Goal: Task Accomplishment & Management: Complete application form

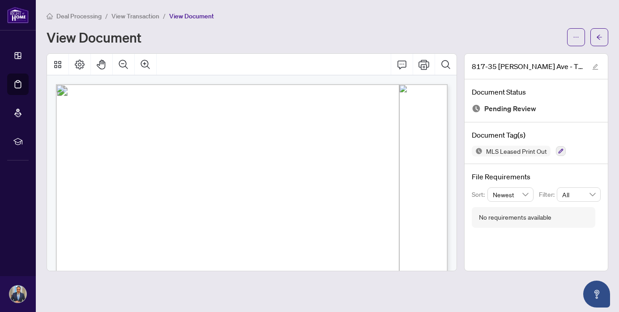
scroll to position [80, 0]
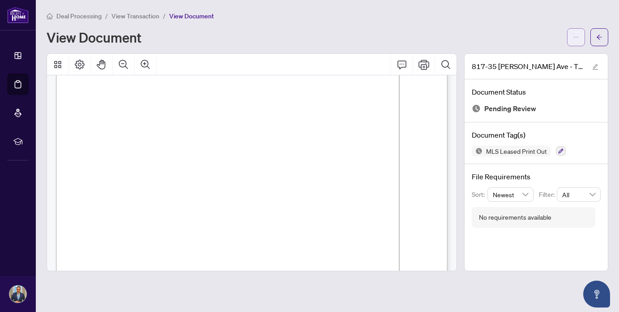
click at [573, 37] on icon "ellipsis" at bounding box center [576, 37] width 6 height 6
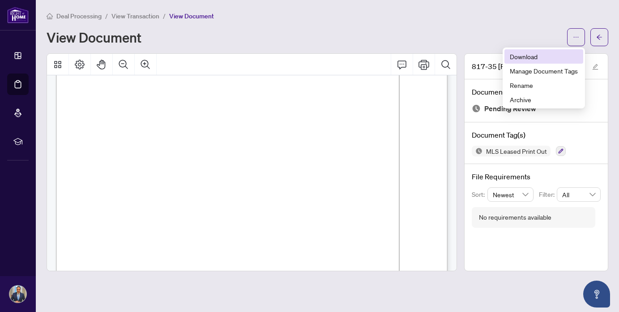
click at [530, 55] on span "Download" at bounding box center [544, 56] width 68 height 10
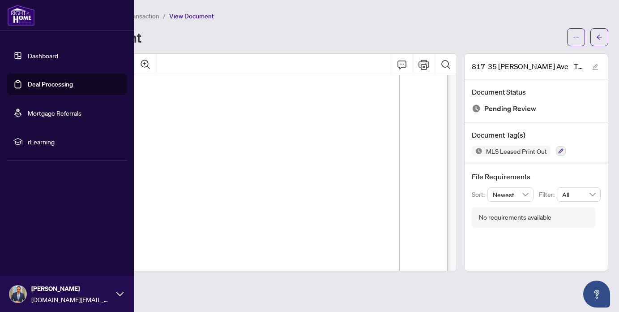
click at [58, 51] on link "Dashboard" at bounding box center [43, 55] width 30 height 8
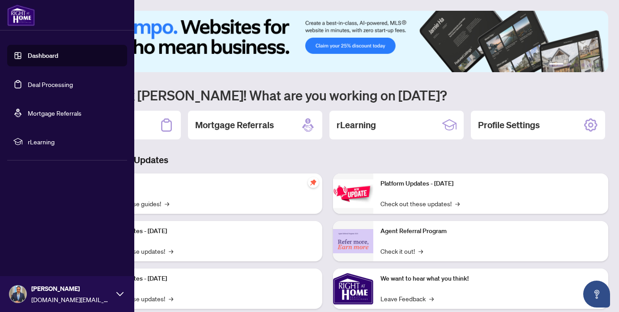
click at [28, 85] on link "Deal Processing" at bounding box center [50, 84] width 45 height 8
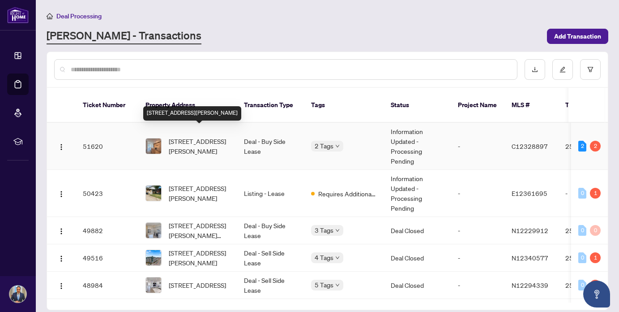
click at [189, 141] on span "[STREET_ADDRESS][PERSON_NAME]" at bounding box center [199, 146] width 61 height 20
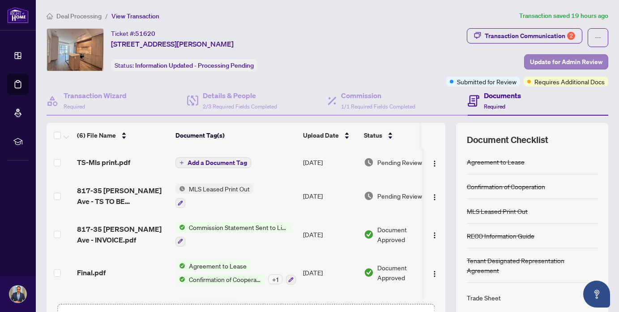
click at [546, 64] on span "Update for Admin Review" at bounding box center [566, 62] width 73 height 14
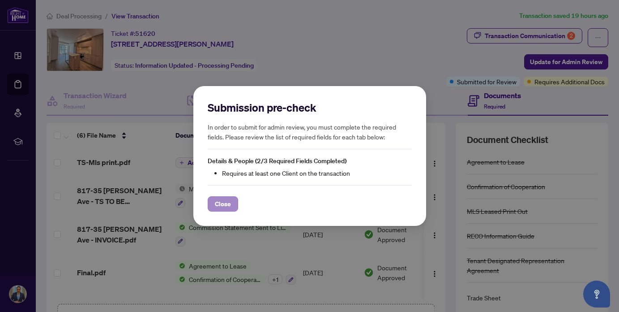
click at [223, 202] on span "Close" at bounding box center [223, 204] width 16 height 14
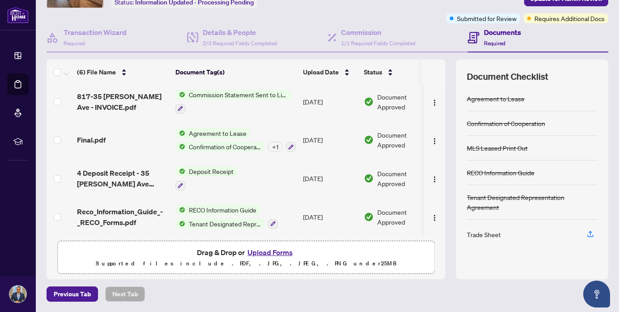
click at [272, 252] on button "Upload Forms" at bounding box center [270, 252] width 51 height 12
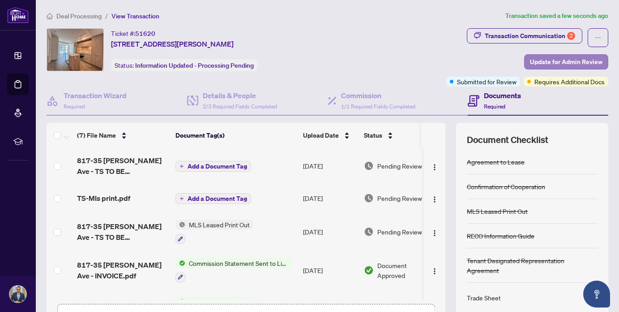
click at [564, 59] on span "Update for Admin Review" at bounding box center [566, 62] width 73 height 14
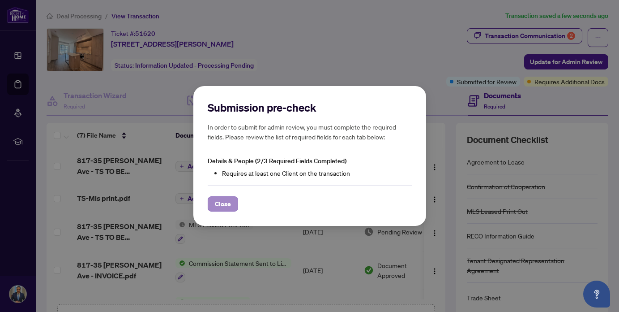
click at [225, 201] on span "Close" at bounding box center [223, 204] width 16 height 14
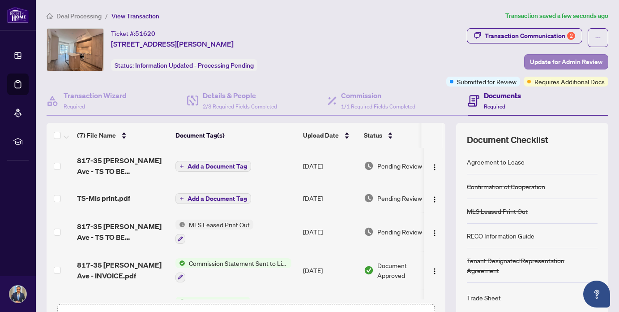
click at [568, 63] on span "Update for Admin Review" at bounding box center [566, 62] width 73 height 14
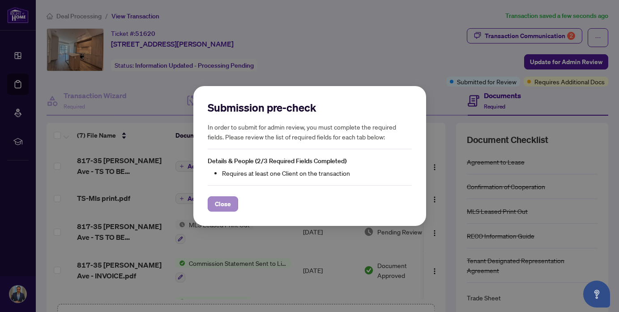
click at [226, 203] on span "Close" at bounding box center [223, 204] width 16 height 14
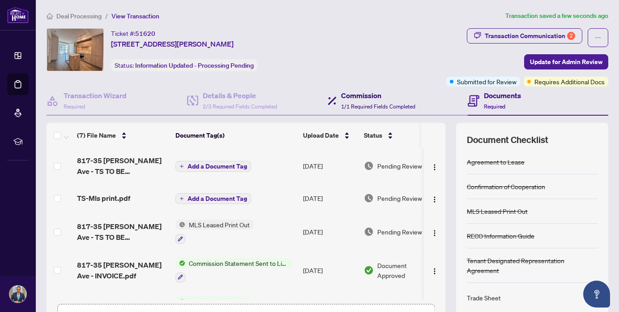
click at [382, 100] on h4 "Commission" at bounding box center [378, 95] width 74 height 11
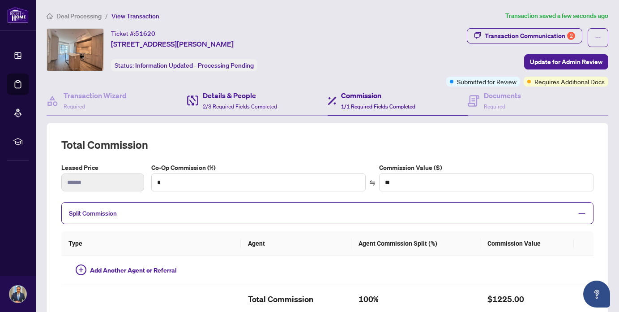
type textarea "**********"
type input "**"
type input "******"
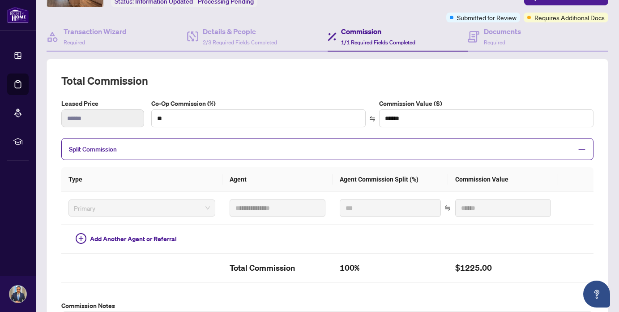
scroll to position [84, 0]
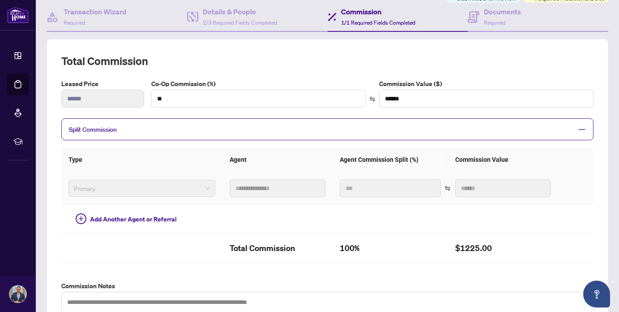
click at [179, 190] on span "Primary" at bounding box center [142, 187] width 136 height 13
click at [179, 187] on span "Primary" at bounding box center [142, 187] width 136 height 13
click at [158, 127] on span "Split Commission" at bounding box center [321, 129] width 504 height 10
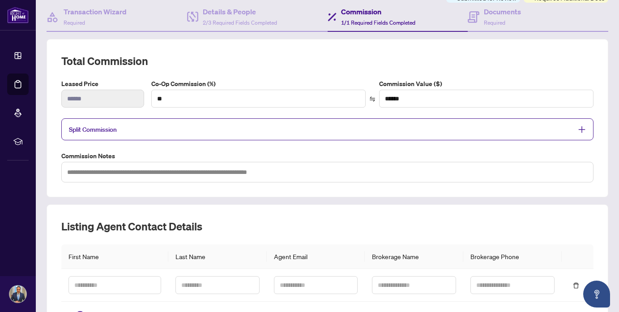
click at [158, 127] on span "Split Commission" at bounding box center [321, 129] width 504 height 10
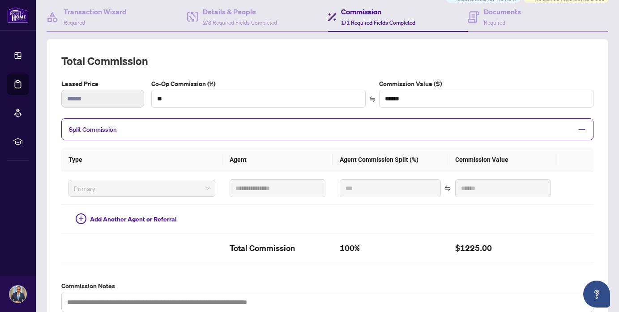
click at [158, 127] on span "Split Commission" at bounding box center [321, 129] width 504 height 10
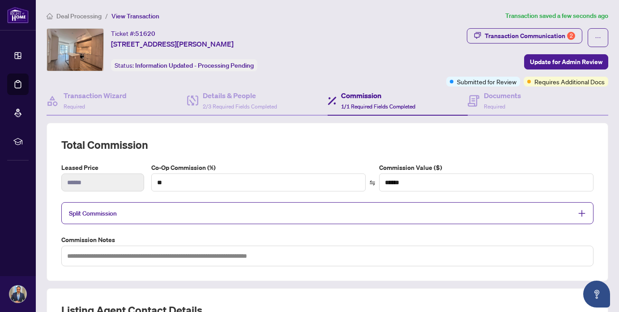
scroll to position [0, 0]
click at [234, 104] on span "2/3 Required Fields Completed" at bounding box center [240, 106] width 74 height 7
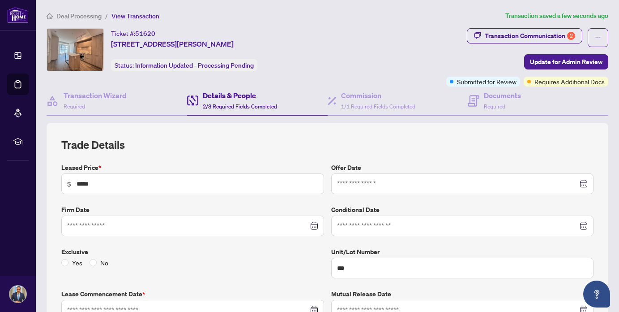
type input "**********"
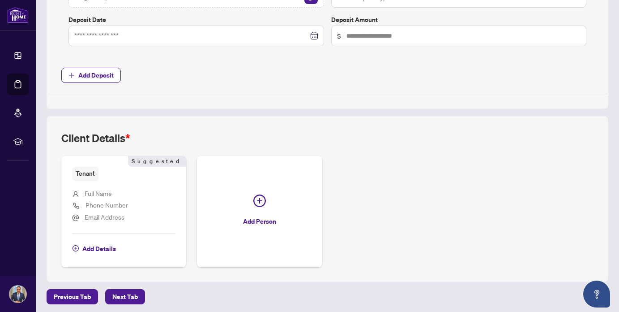
scroll to position [413, 0]
click at [98, 245] on span "Add Details" at bounding box center [99, 249] width 34 height 14
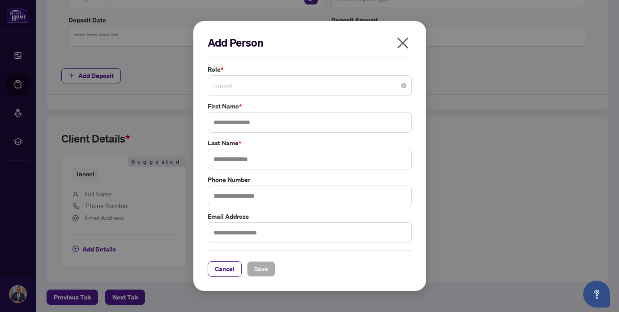
click at [243, 87] on span "Tenant" at bounding box center [309, 85] width 193 height 17
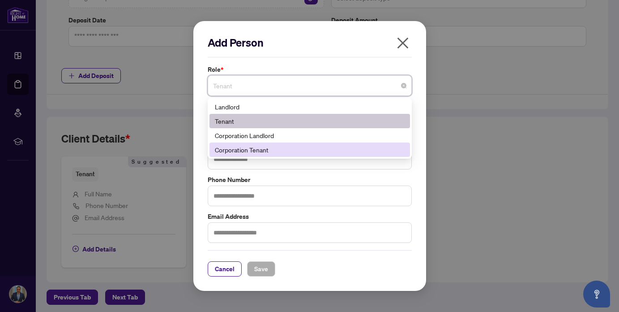
click at [256, 147] on div "Corporation Tenant" at bounding box center [310, 150] width 190 height 10
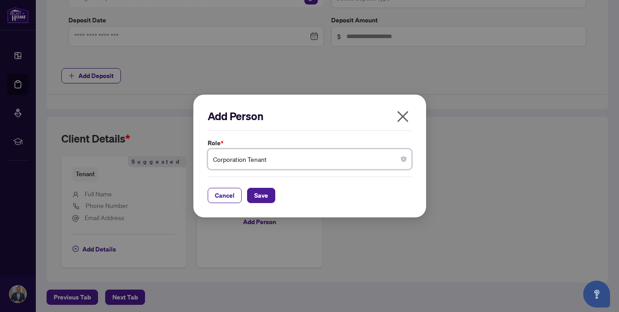
click at [255, 157] on span "Corporation Tenant" at bounding box center [309, 158] width 193 height 17
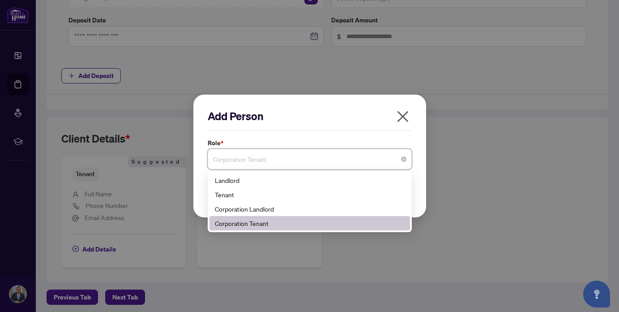
click at [257, 223] on div "Corporation Tenant" at bounding box center [310, 223] width 190 height 10
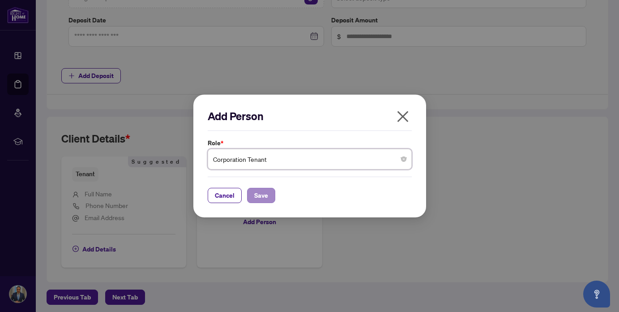
click at [256, 197] on span "Save" at bounding box center [261, 195] width 14 height 14
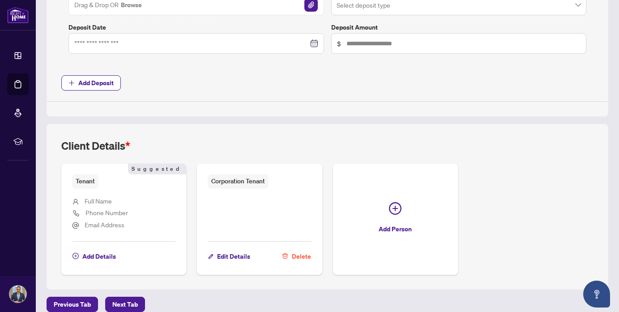
click at [298, 253] on span "Delete" at bounding box center [301, 256] width 19 height 14
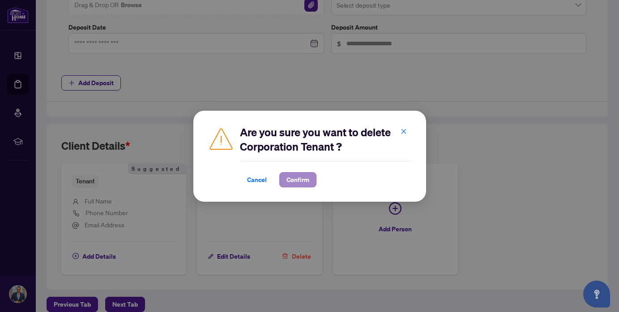
click at [302, 179] on span "Confirm" at bounding box center [298, 179] width 23 height 14
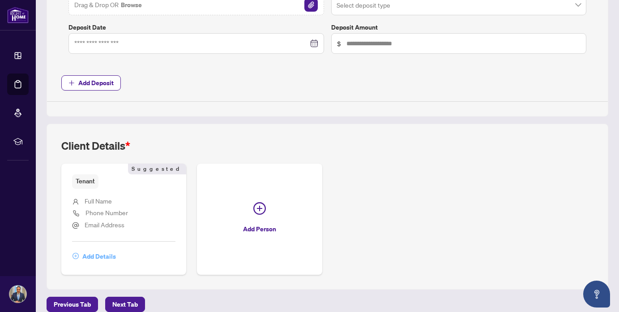
click at [100, 253] on span "Add Details" at bounding box center [99, 256] width 34 height 14
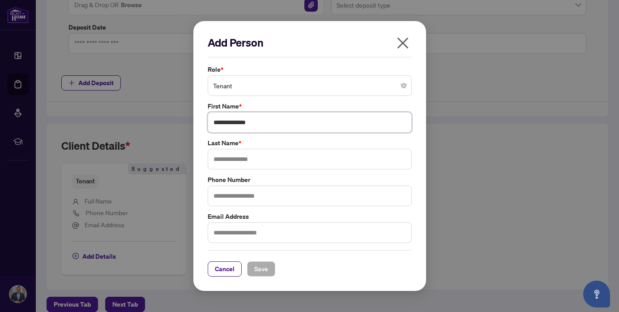
drag, startPoint x: 280, startPoint y: 116, endPoint x: 240, endPoint y: 117, distance: 39.9
click at [240, 117] on input "**********" at bounding box center [310, 122] width 204 height 21
click at [277, 124] on input "**********" at bounding box center [310, 122] width 204 height 21
type input "*******"
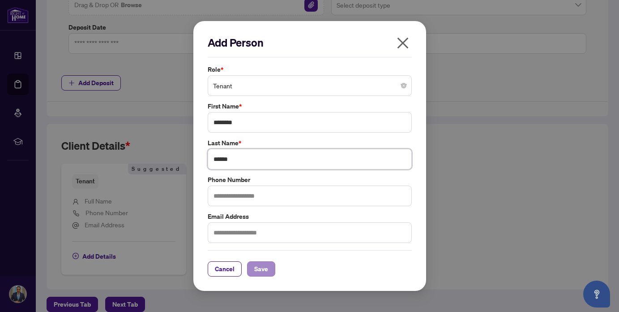
type input "******"
click at [261, 266] on span "Save" at bounding box center [261, 269] width 14 height 14
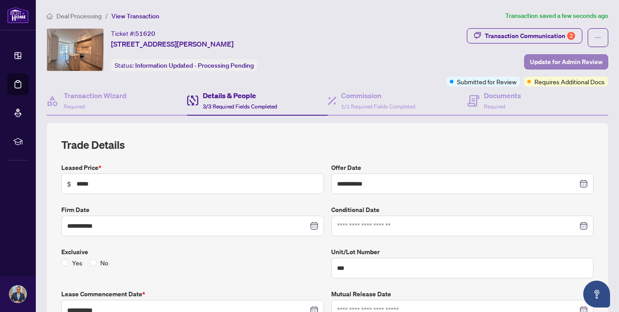
click at [559, 58] on span "Update for Admin Review" at bounding box center [566, 62] width 73 height 14
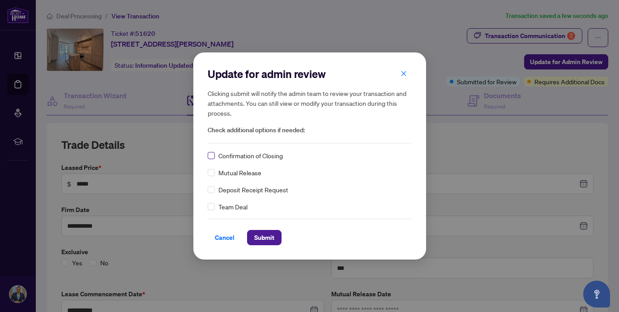
click at [214, 157] on span at bounding box center [211, 155] width 7 height 7
click at [273, 237] on span "Submit" at bounding box center [264, 237] width 20 height 14
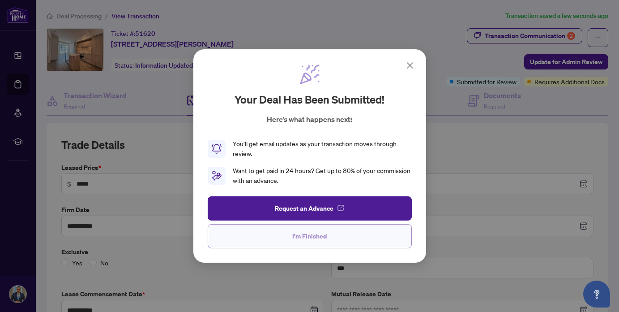
click at [315, 237] on span "I'm Finished" at bounding box center [309, 236] width 34 height 14
